Goal: Task Accomplishment & Management: Use online tool/utility

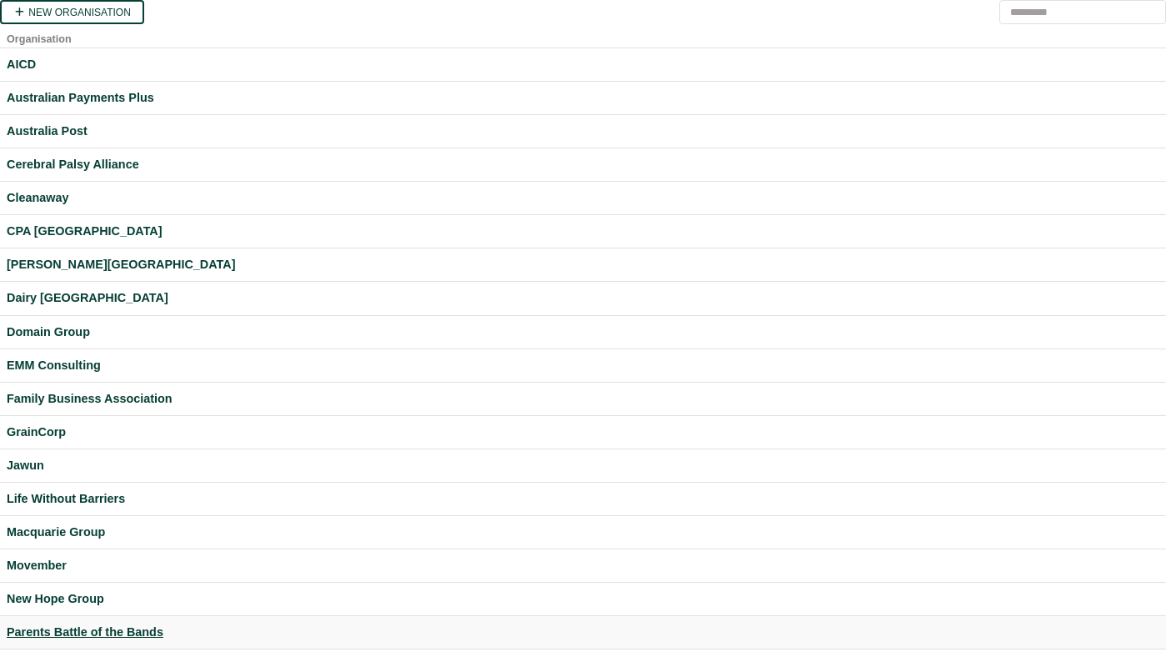
click at [130, 626] on div "Parents Battle of the Bands" at bounding box center [583, 632] width 1153 height 19
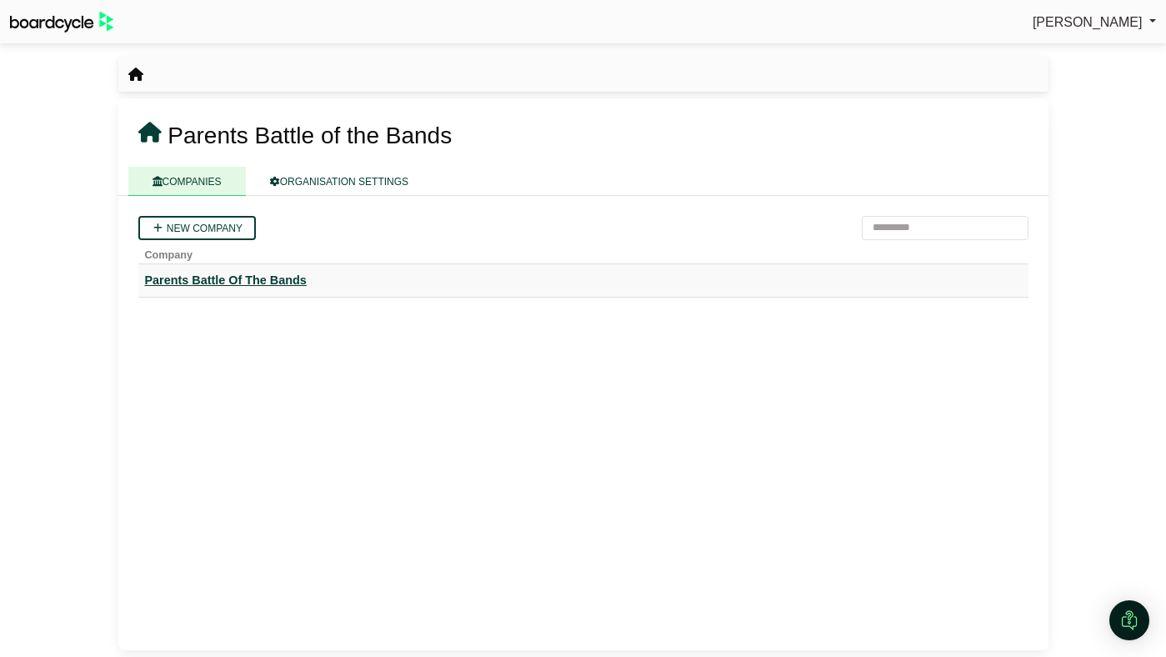
click at [257, 273] on div "Parents Battle Of The Bands" at bounding box center [583, 280] width 877 height 19
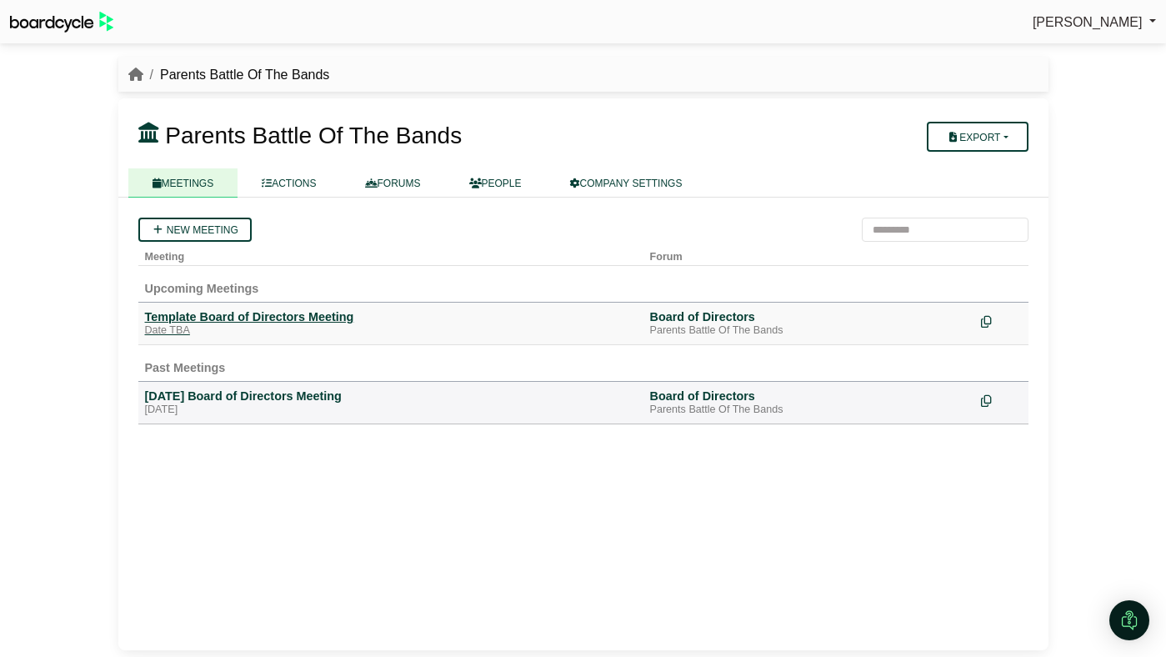
click at [226, 313] on div "Template Board of Directors Meeting" at bounding box center [391, 316] width 492 height 15
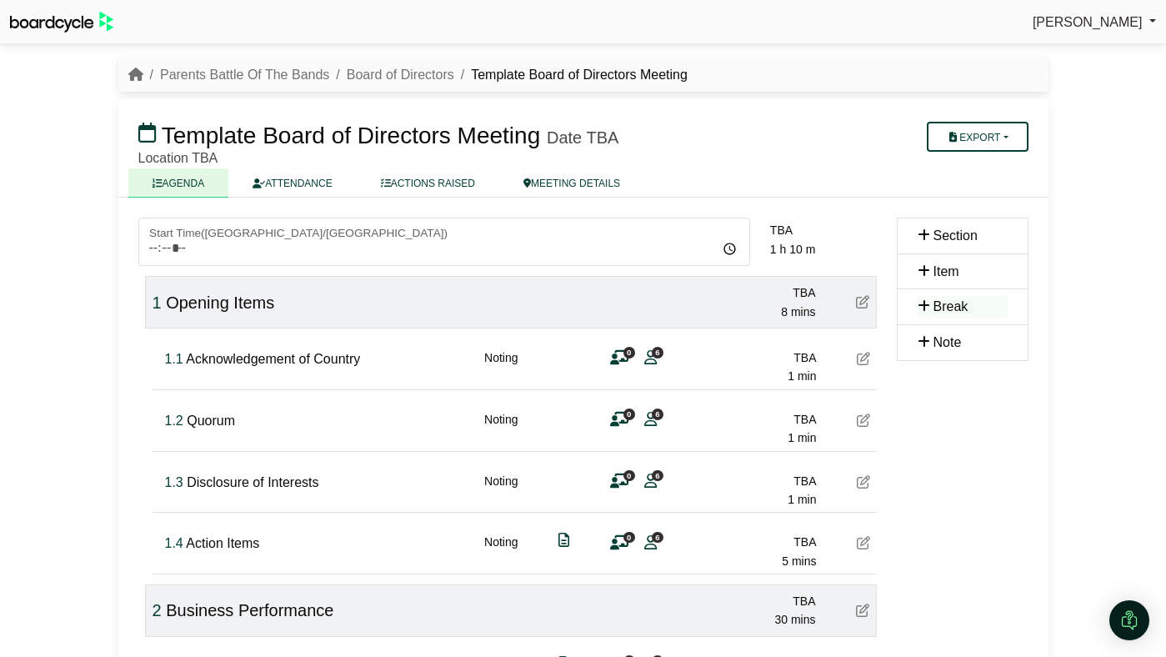
click at [224, 299] on span "Opening Items" at bounding box center [220, 302] width 108 height 18
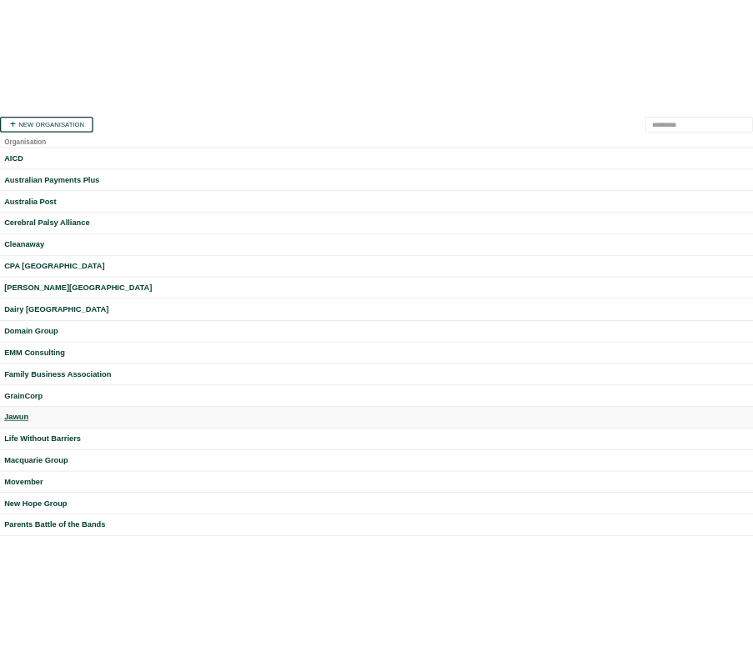
scroll to position [473, 0]
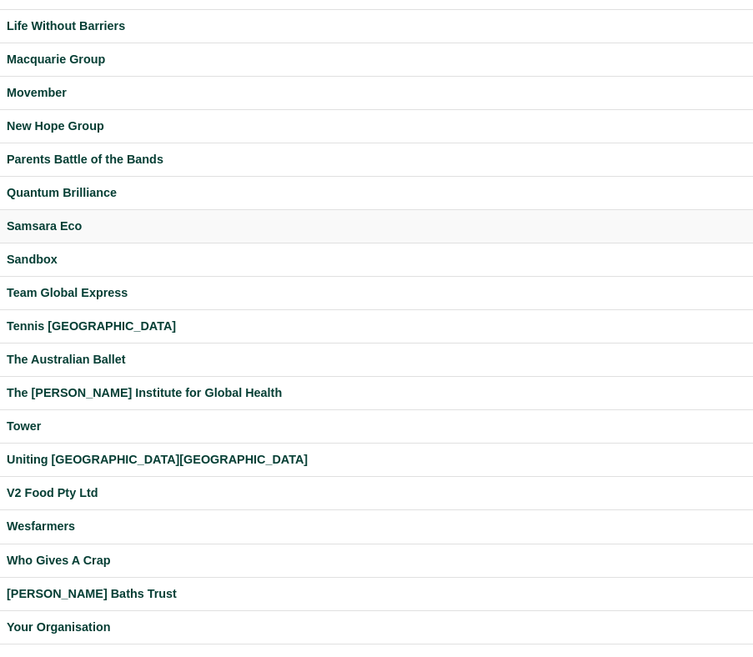
scroll to position [473, 0]
